Goal: Transaction & Acquisition: Purchase product/service

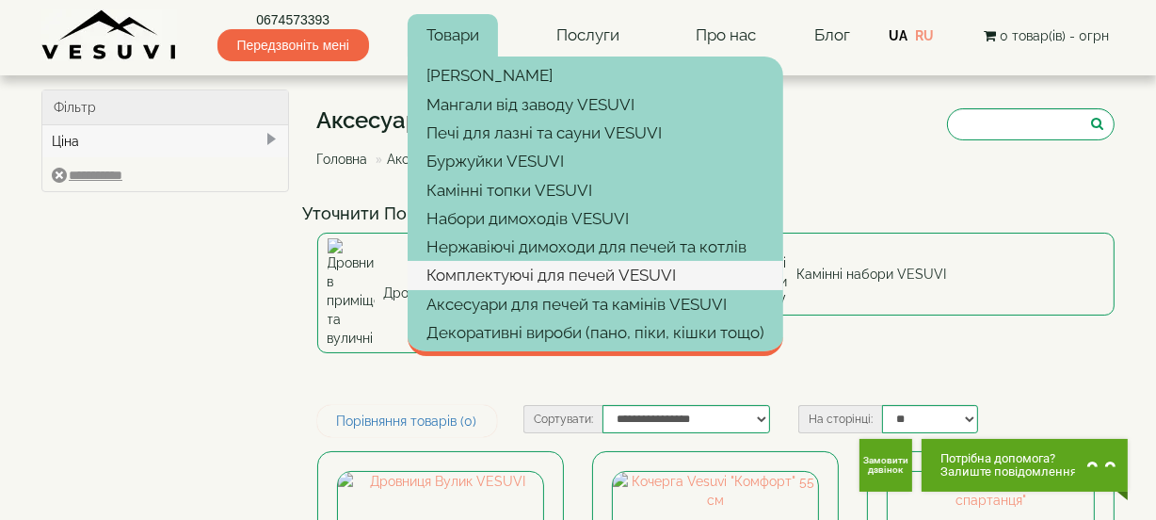
click at [519, 272] on link "Комплектуючі для печей VESUVI" at bounding box center [596, 275] width 376 height 28
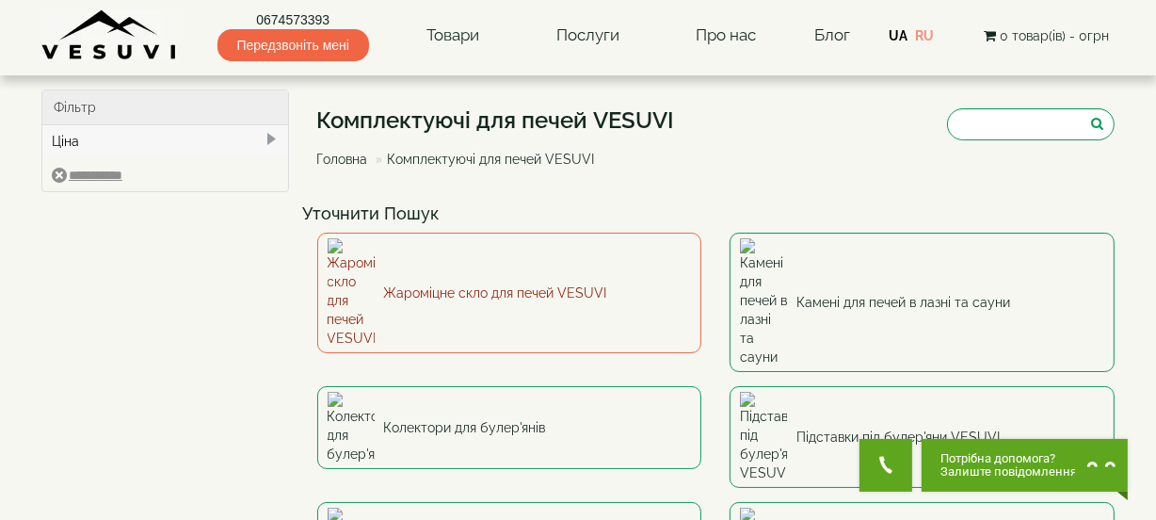
click at [486, 258] on link "Жароміцне скло для печей VESUVI" at bounding box center [509, 293] width 385 height 121
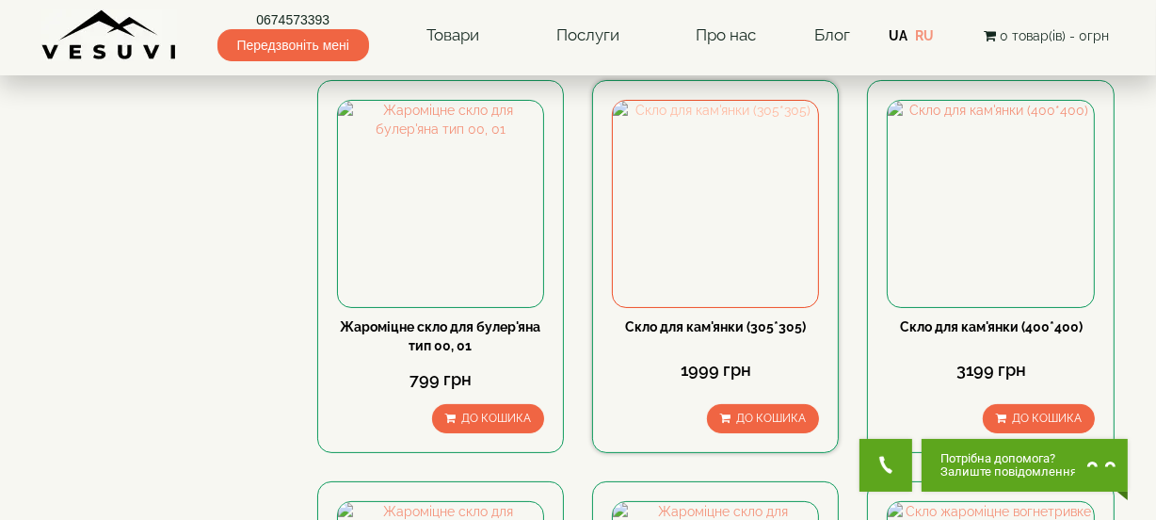
scroll to position [256, 0]
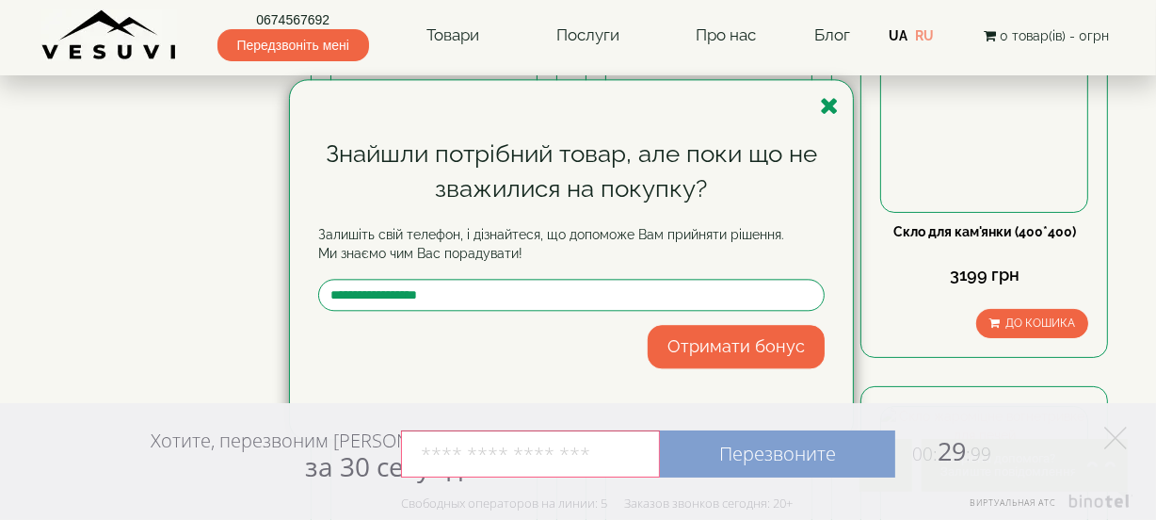
drag, startPoint x: 688, startPoint y: 314, endPoint x: 762, endPoint y: 242, distance: 102.6
click at [697, 317] on form "Знайшли потрібний товар, але поки що не зважилися на покупку? Залишіть свій тел…" at bounding box center [571, 253] width 507 height 232
click at [830, 103] on icon "button" at bounding box center [829, 106] width 19 height 24
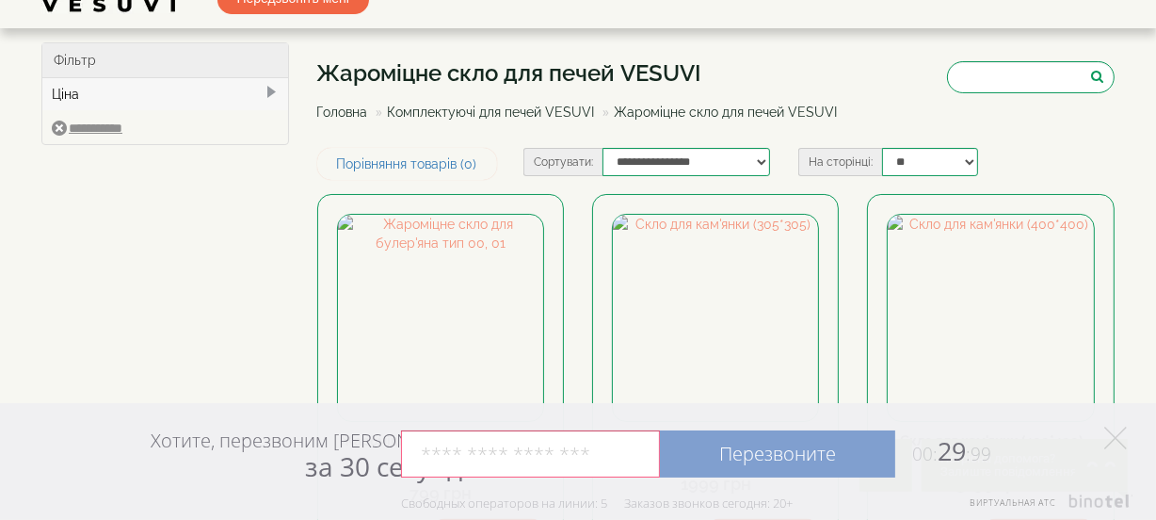
scroll to position [85, 0]
